Goal: Task Accomplishment & Management: Manage account settings

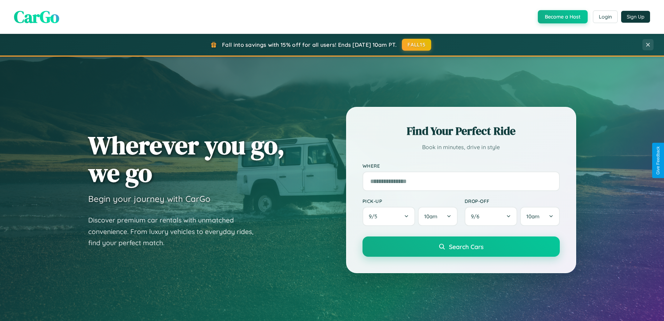
scroll to position [301, 0]
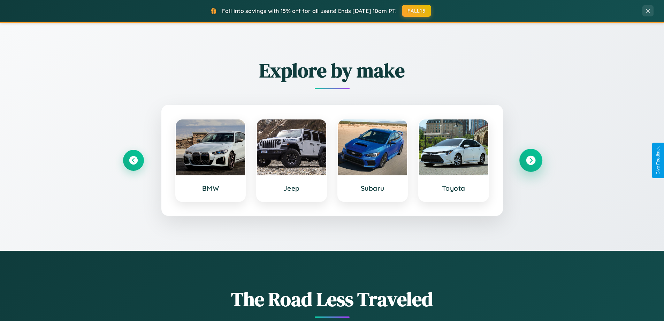
click at [531, 160] on icon at bounding box center [530, 160] width 9 height 9
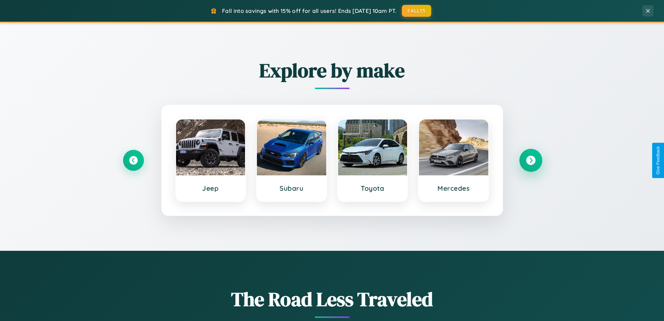
click at [531, 160] on icon at bounding box center [530, 160] width 9 height 9
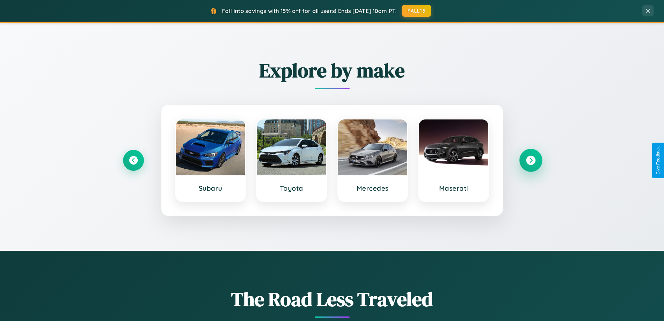
click at [531, 160] on icon at bounding box center [530, 160] width 9 height 9
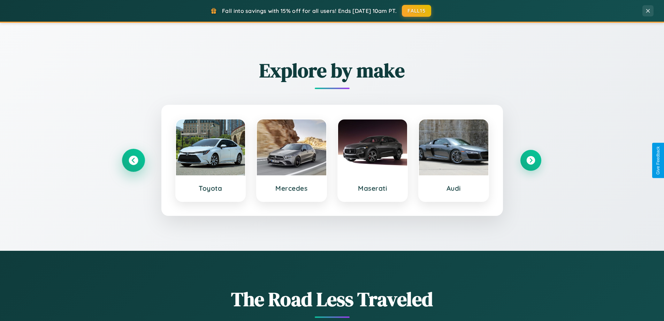
click at [133, 160] on icon at bounding box center [133, 160] width 9 height 9
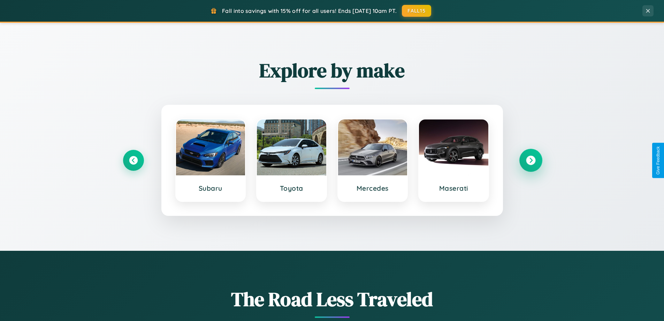
click at [531, 160] on icon at bounding box center [530, 160] width 9 height 9
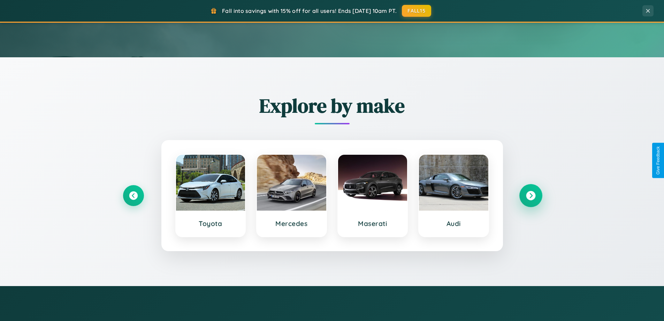
scroll to position [0, 0]
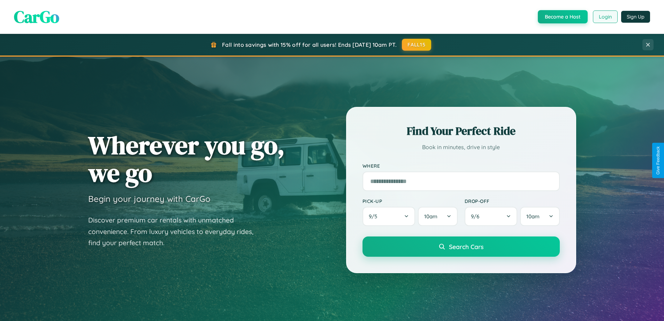
click at [605, 17] on button "Login" at bounding box center [605, 16] width 25 height 13
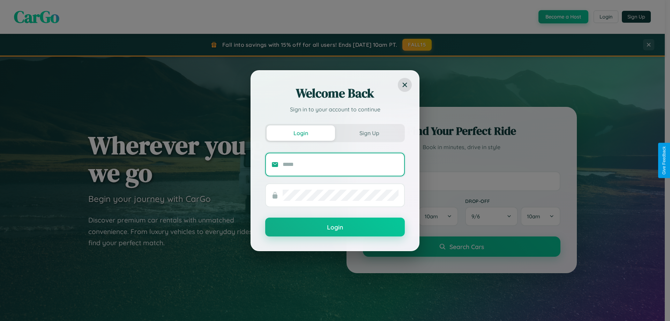
click at [340, 164] on input "text" at bounding box center [341, 164] width 116 height 11
type input "**********"
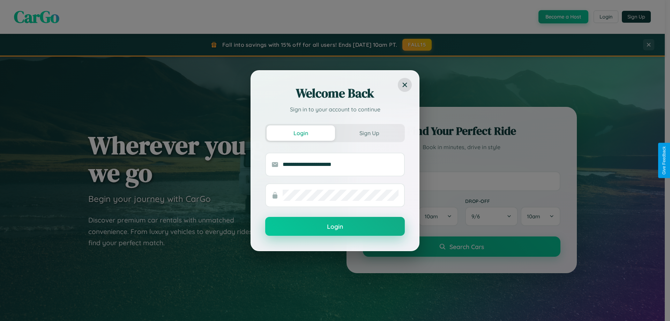
click at [335, 226] on button "Login" at bounding box center [335, 226] width 140 height 19
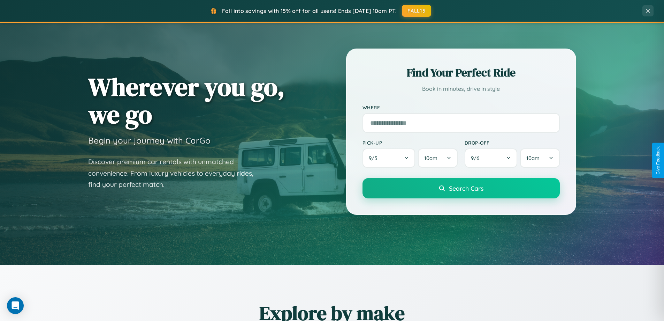
scroll to position [480, 0]
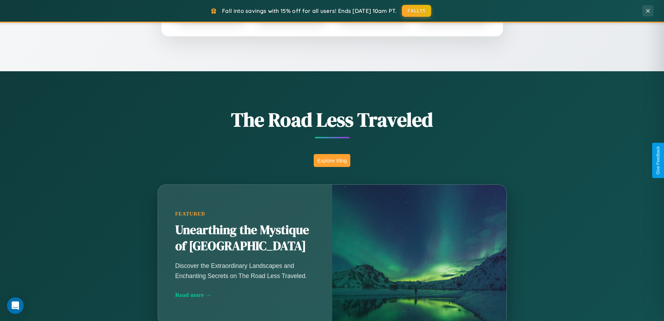
click at [332, 160] on button "Explore Blog" at bounding box center [332, 160] width 37 height 13
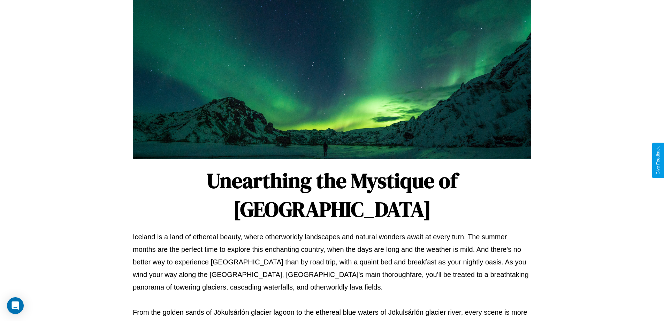
scroll to position [226, 0]
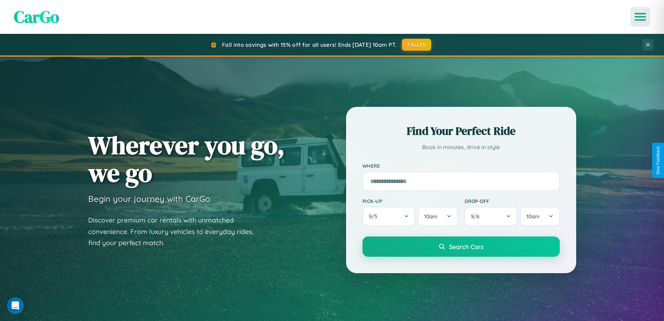
click at [641, 17] on icon "Open menu" at bounding box center [641, 17] width 10 height 6
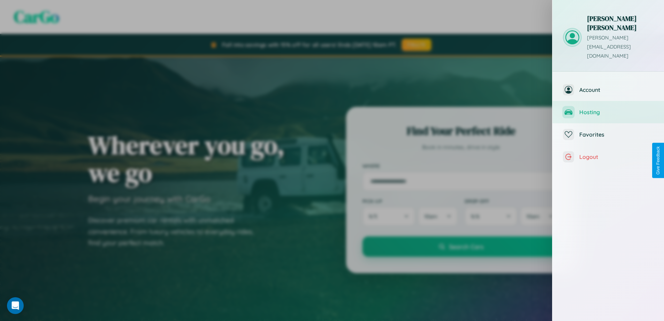
click at [609, 108] on span "Hosting" at bounding box center [617, 111] width 74 height 7
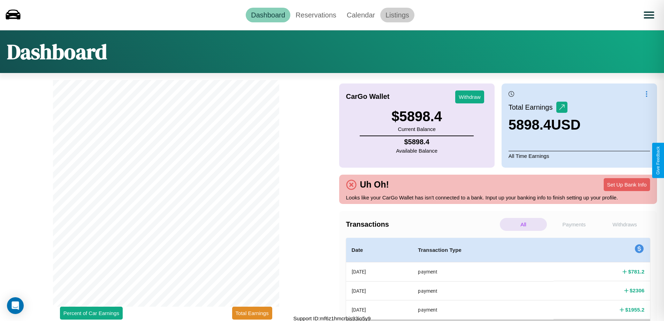
click at [397, 15] on link "Listings" at bounding box center [398, 15] width 34 height 15
